Goal: Information Seeking & Learning: Understand process/instructions

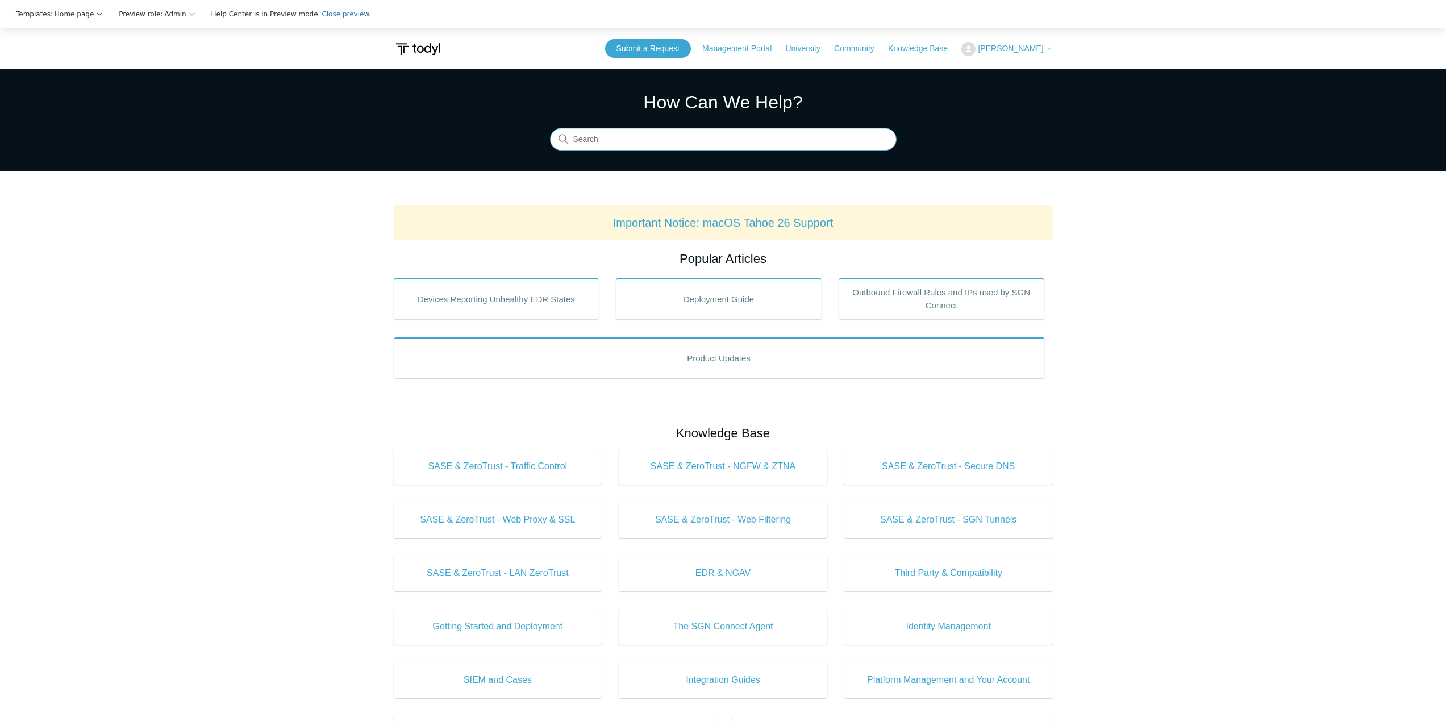
click at [690, 148] on input "Search" at bounding box center [723, 139] width 347 height 23
type input "ad dns"
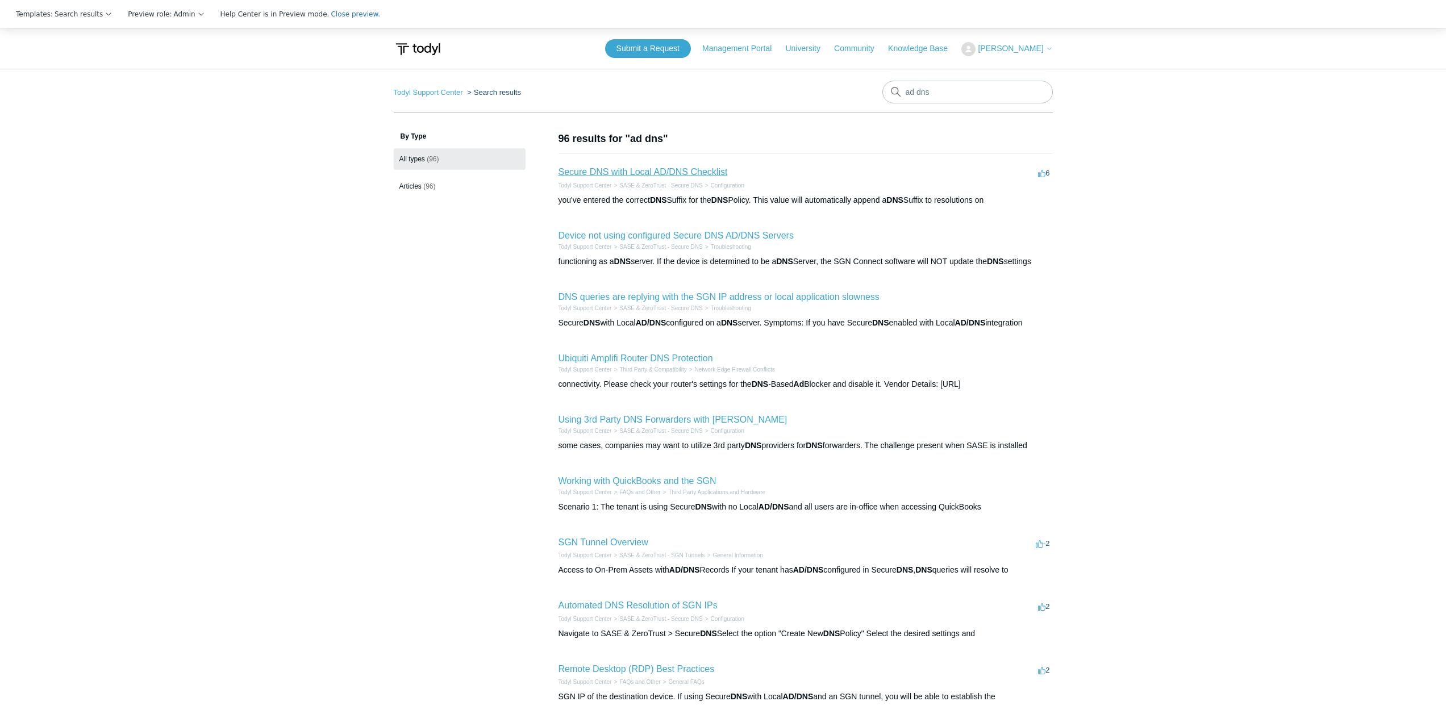
click at [694, 170] on link "Secure DNS with Local AD/DNS Checklist" at bounding box center [642, 172] width 169 height 10
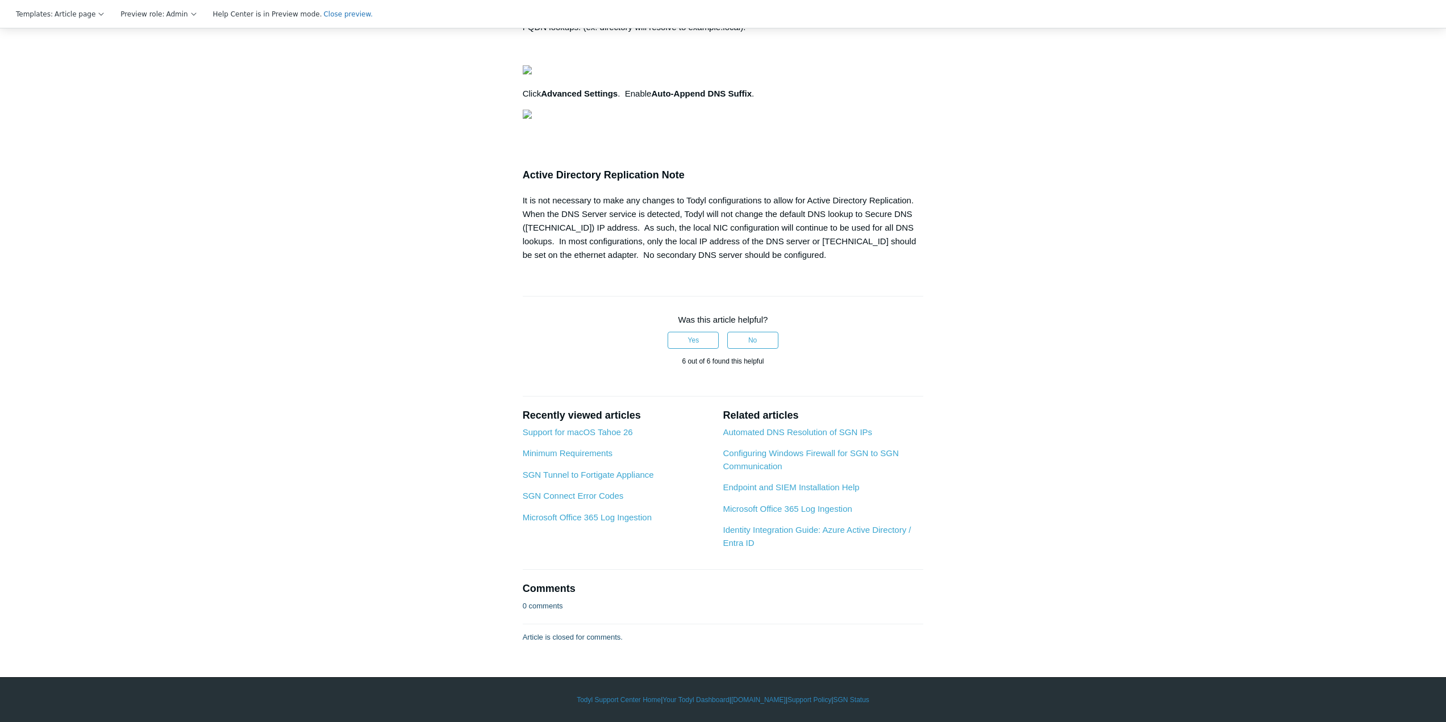
scroll to position [1577, 0]
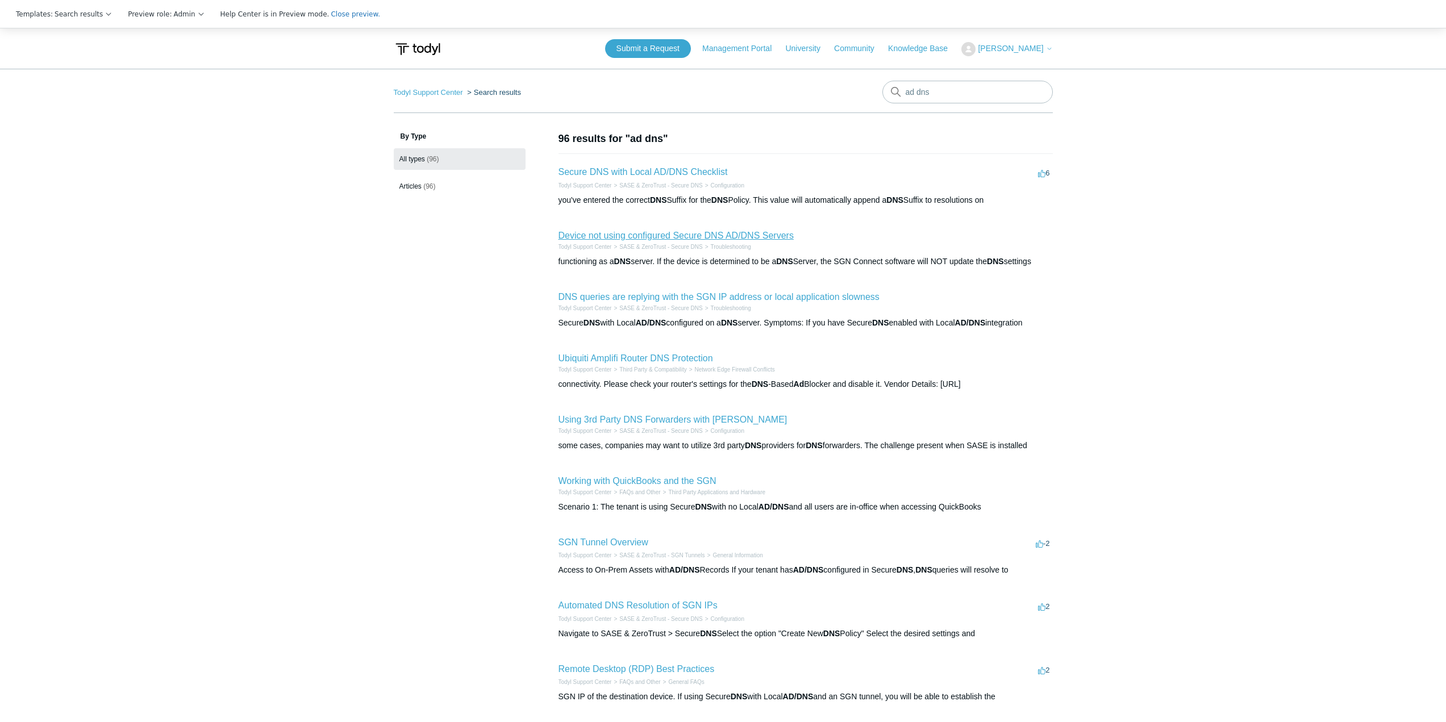
click at [720, 236] on link "Device not using configured Secure DNS AD/DNS Servers" at bounding box center [675, 236] width 235 height 10
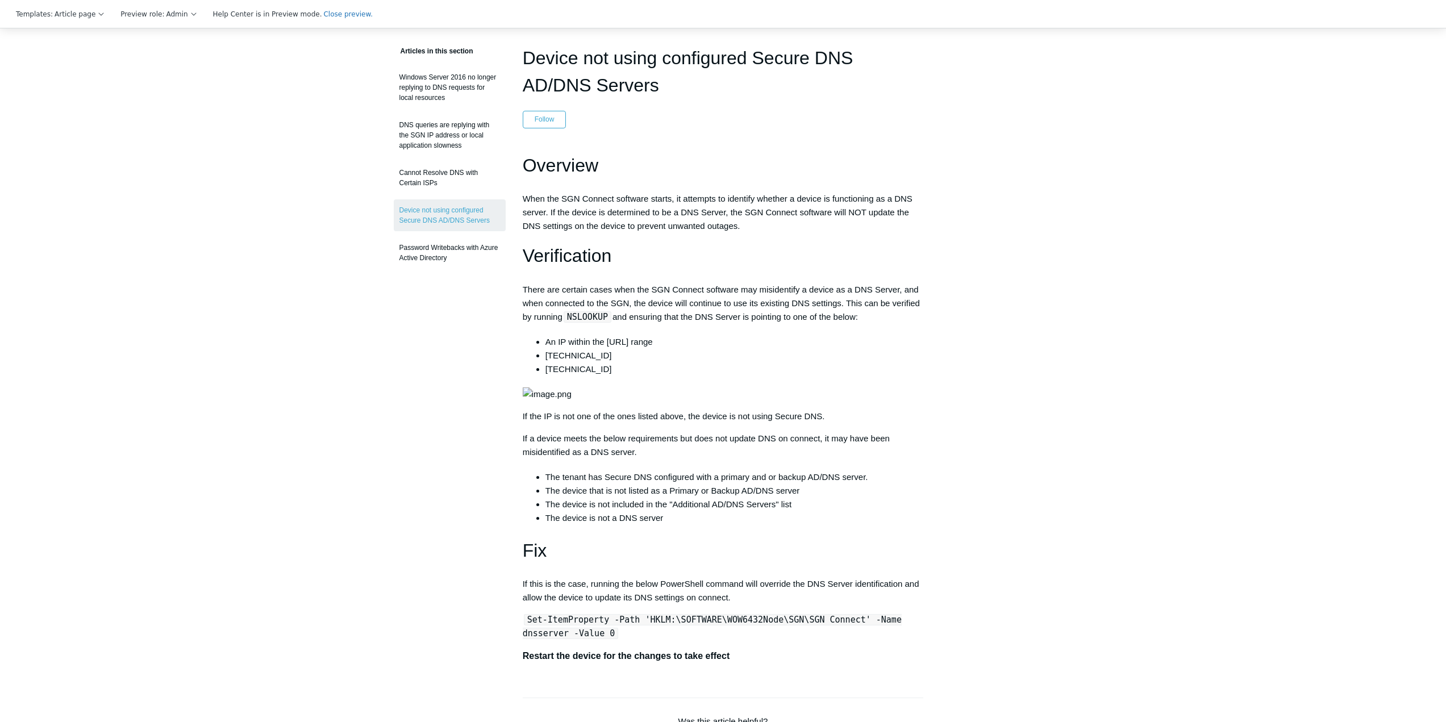
scroll to position [524, 0]
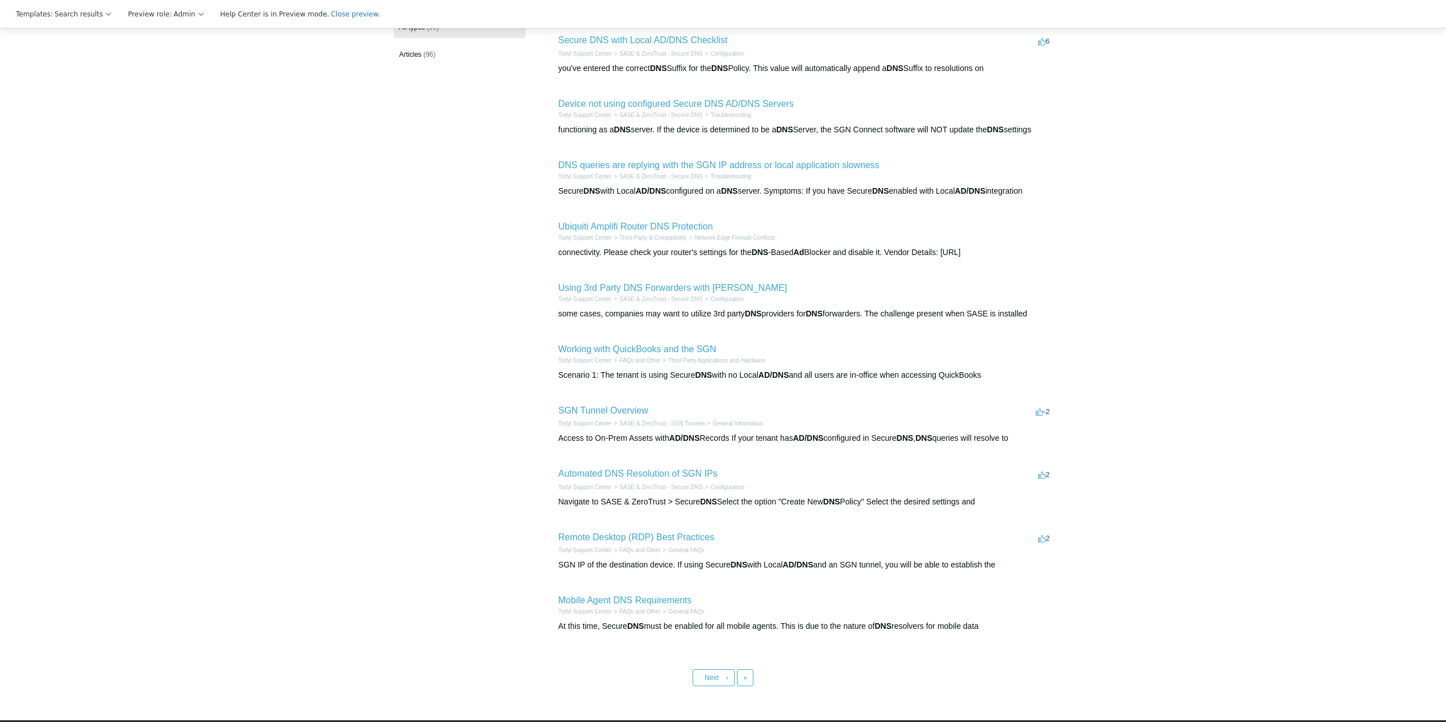
scroll to position [175, 0]
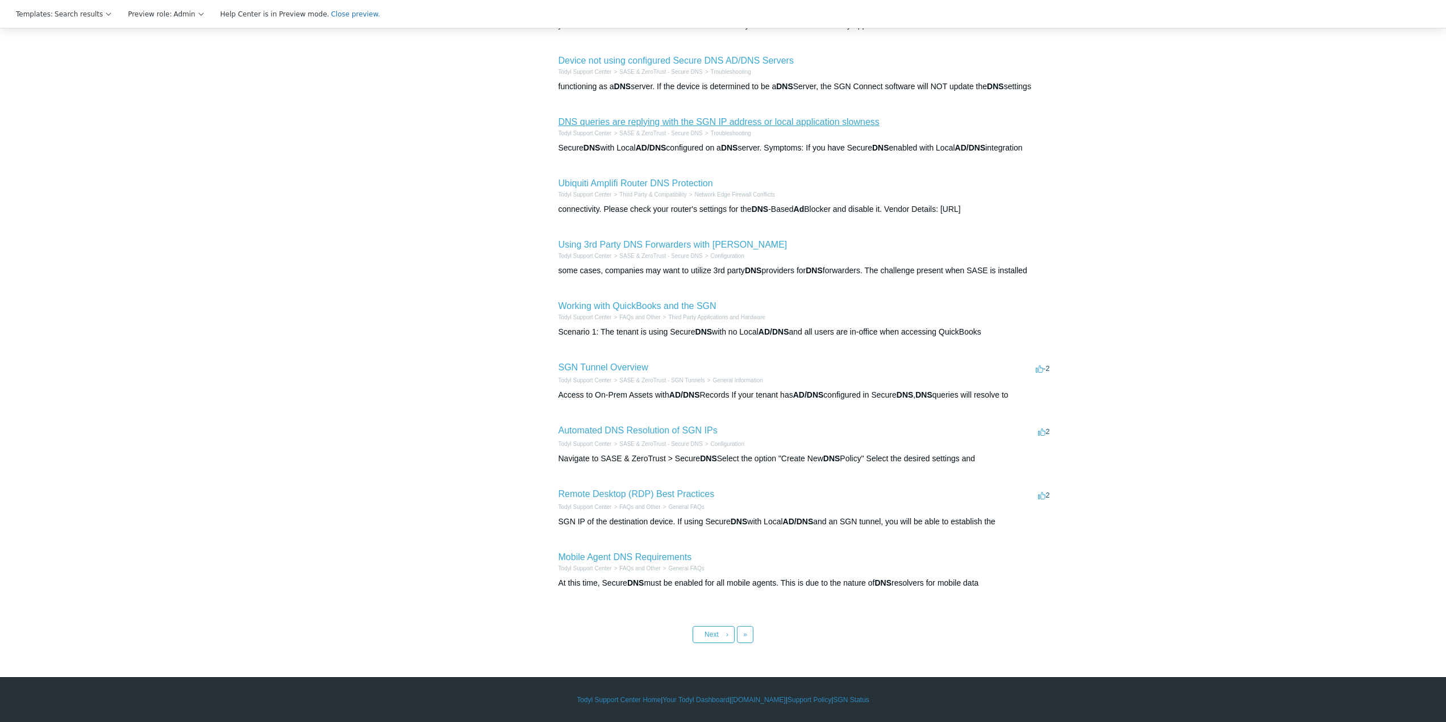
click at [691, 123] on link "DNS queries are replying with the SGN IP address or local application slowness" at bounding box center [718, 122] width 321 height 10
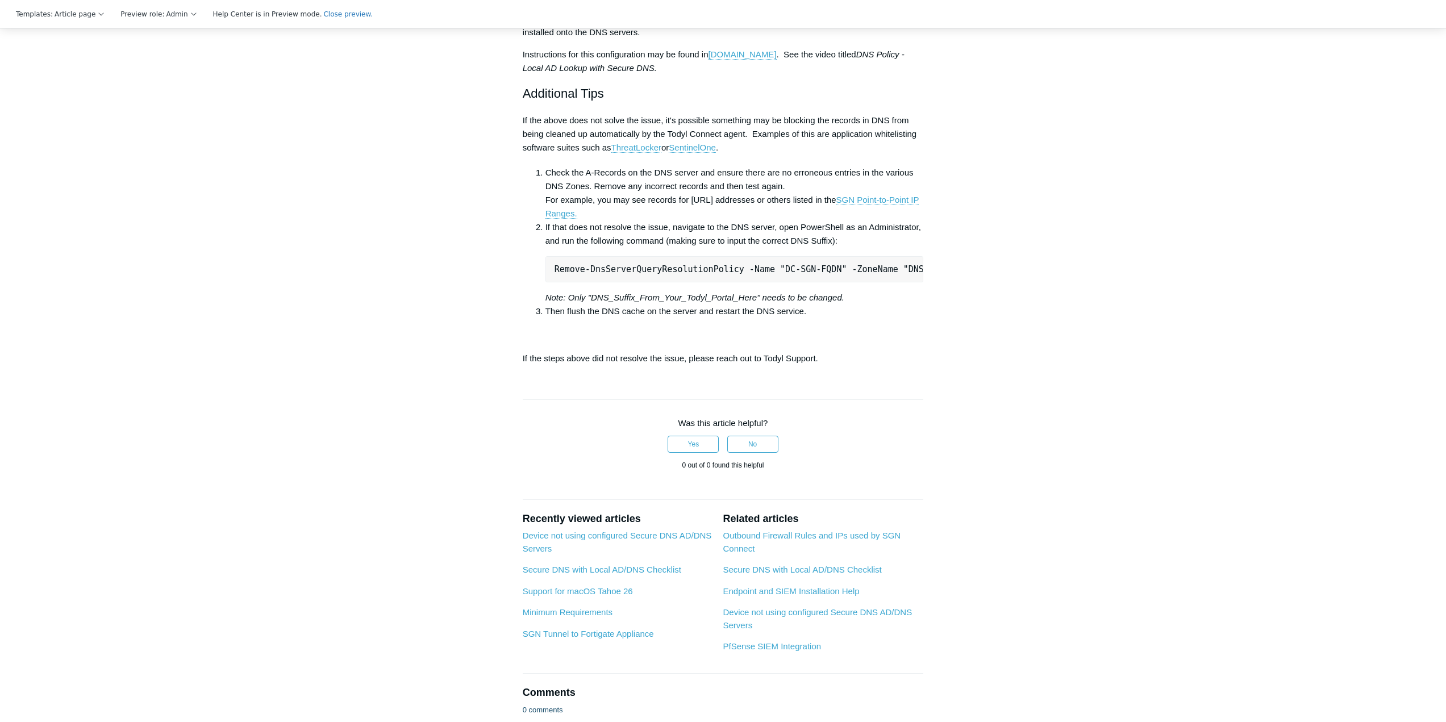
click at [1204, 208] on main "Todyl Support Center SASE & ZeroTrust - Secure DNS Troubleshooting Articles in …" at bounding box center [723, 82] width 1446 height 1330
click at [672, 282] on pre "Remove-DnsServerQueryResolutionPolicy -Name "DC-SGN-FQDN" -ZoneName "DNS_Suffix…" at bounding box center [734, 269] width 378 height 26
copy li "Remove-DnsServerQueryResolutionPolicy -Name "DC-SGN-FQDN" -ZoneName "DNS_Suffix…"
